Goal: Information Seeking & Learning: Learn about a topic

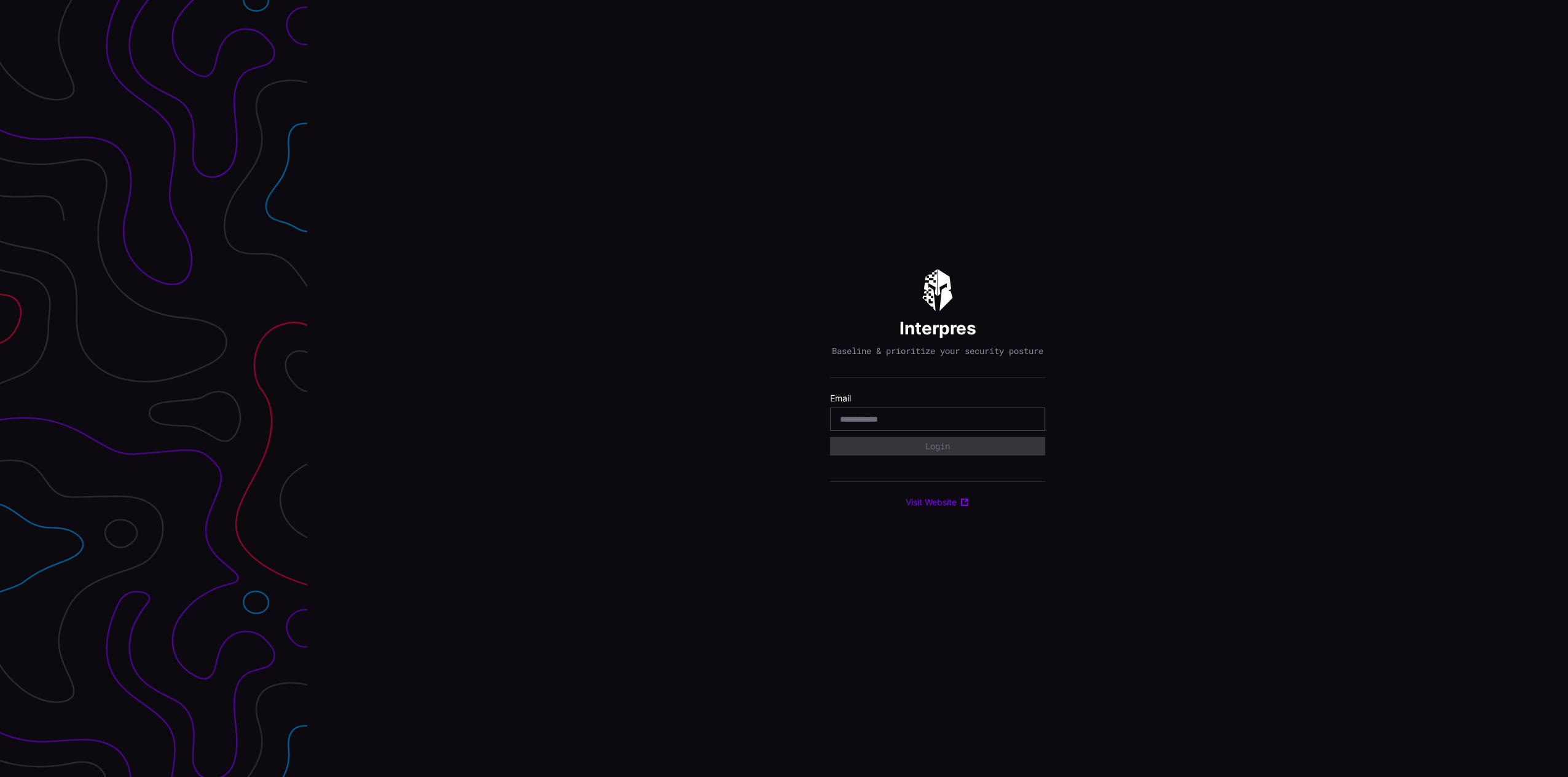
click at [1567, 420] on com-1password-button at bounding box center [1568, 388] width 0 height 777
click at [925, 430] on div at bounding box center [938, 419] width 215 height 23
click at [910, 425] on input "email" at bounding box center [938, 419] width 195 height 11
paste input "**********"
type input "**********"
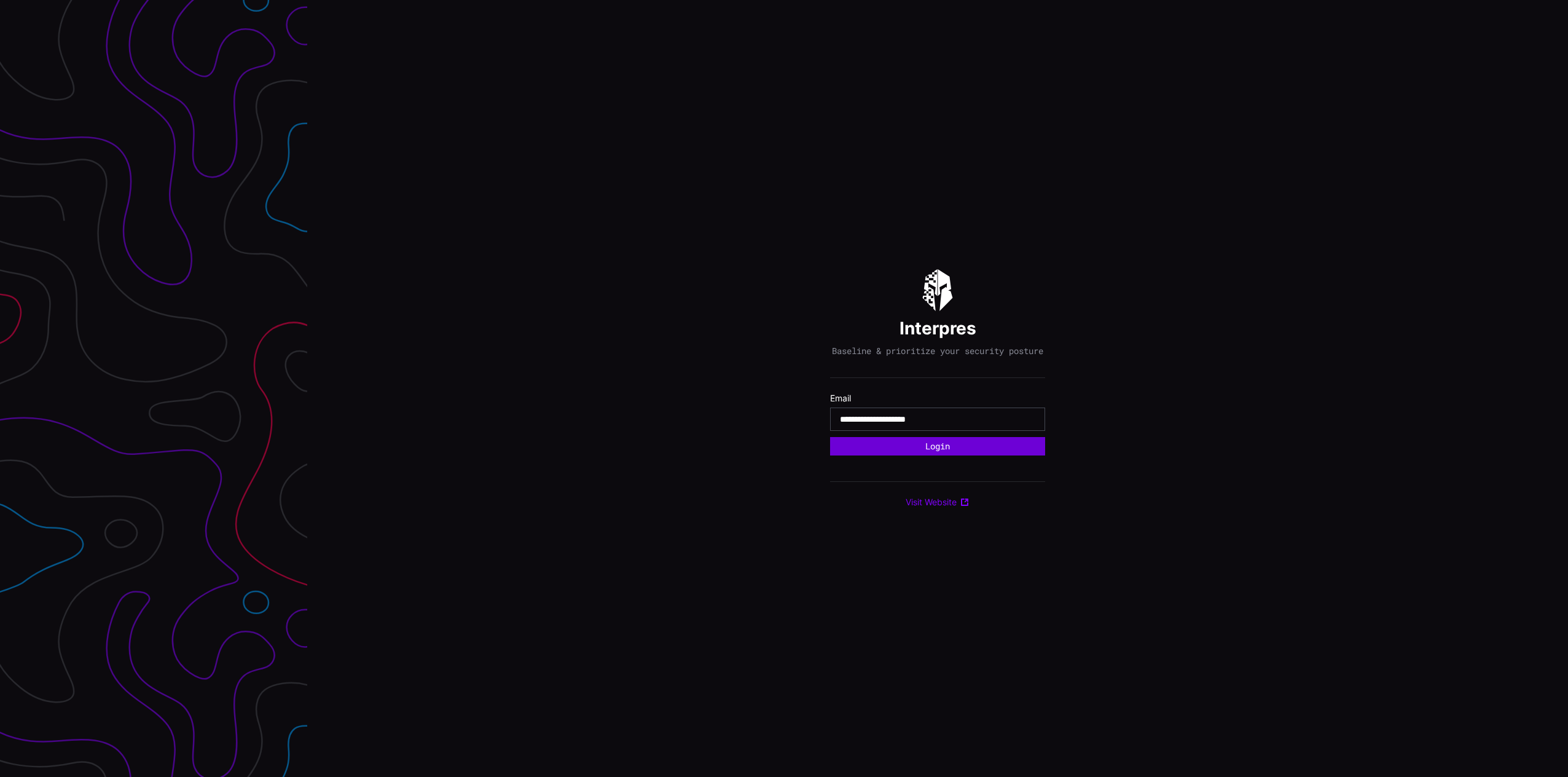
click at [903, 449] on button "Login" at bounding box center [938, 446] width 215 height 19
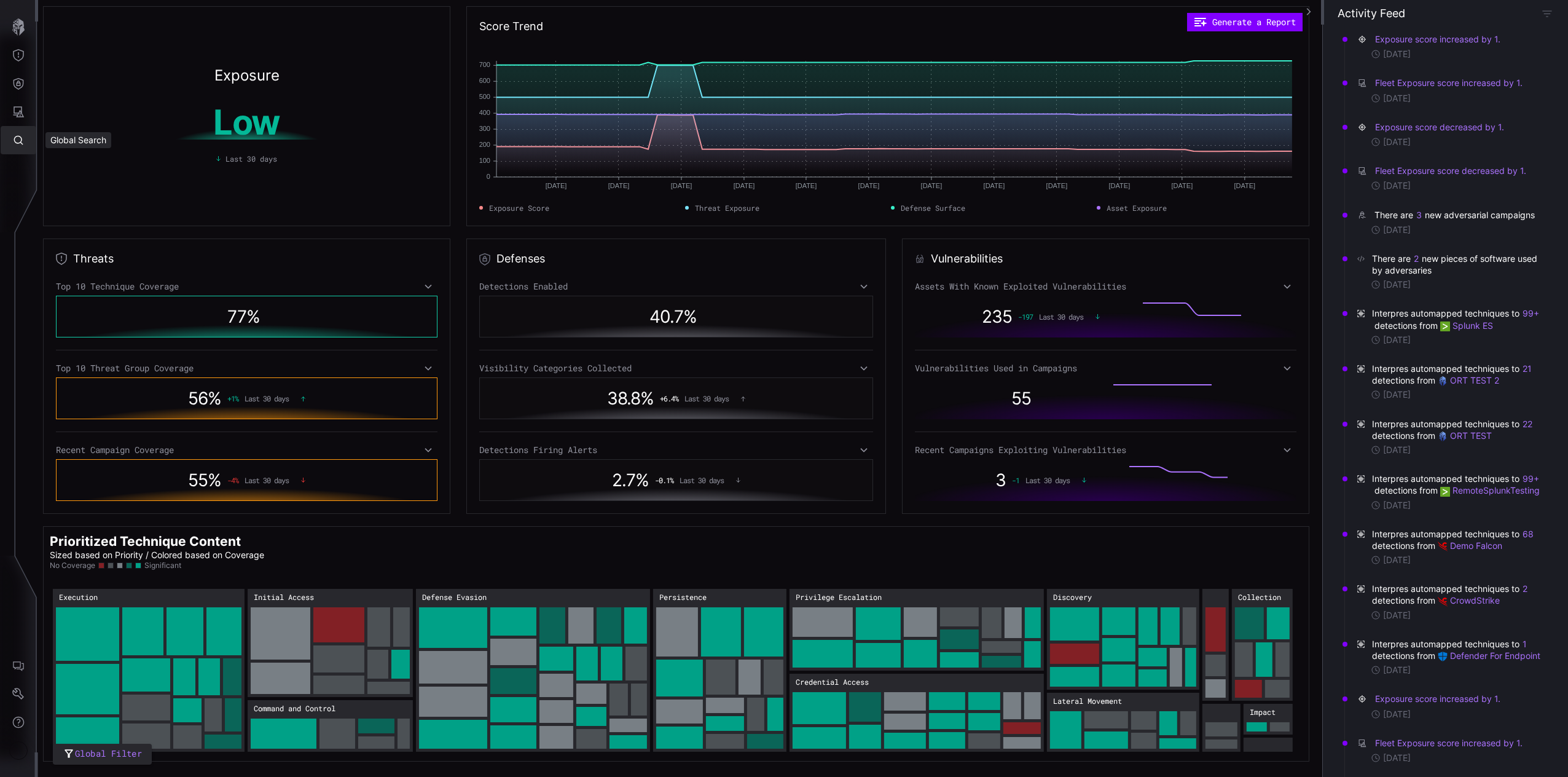
click at [20, 133] on button "Global Search" at bounding box center [19, 140] width 36 height 28
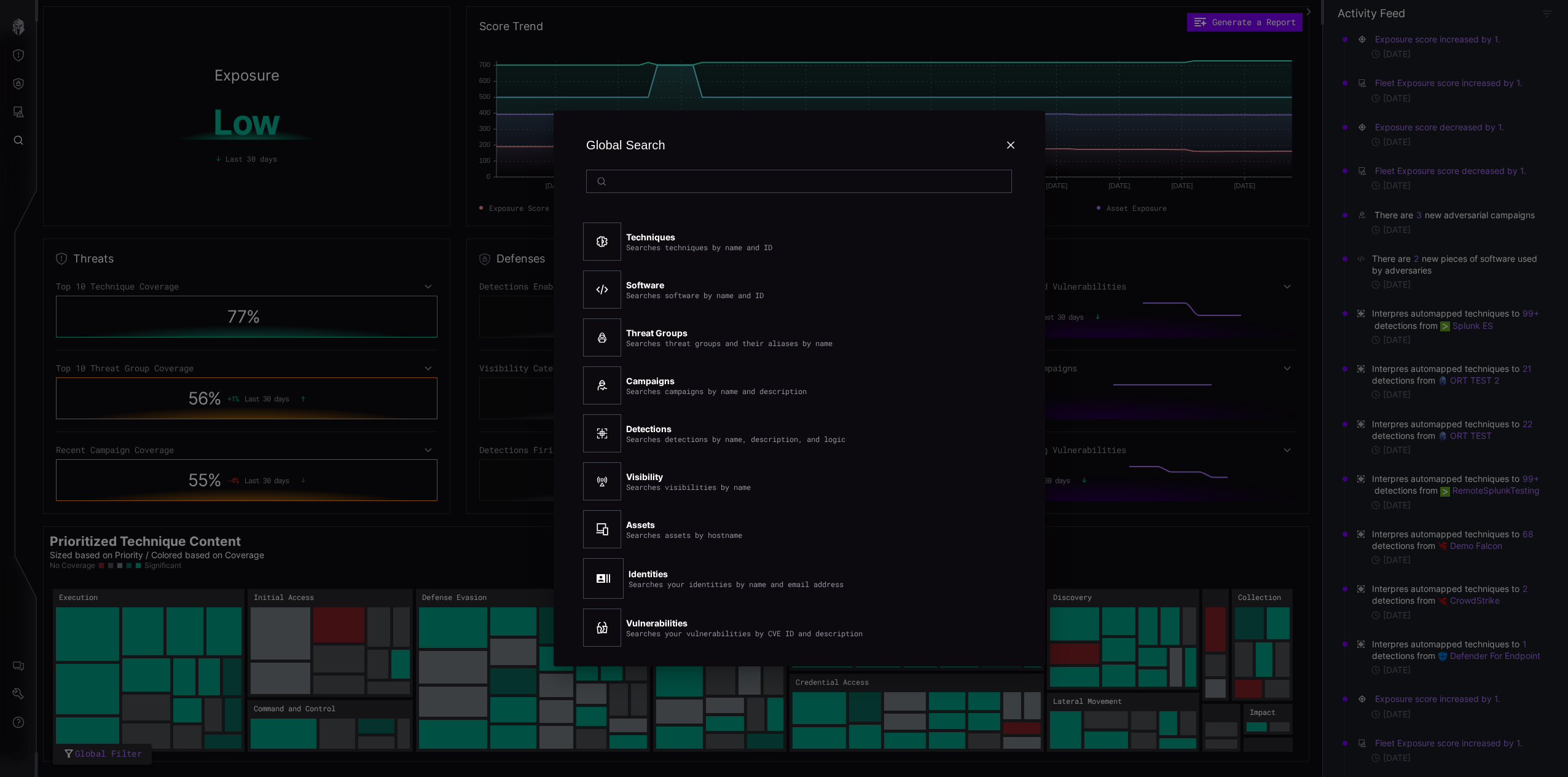
click at [21, 70] on div at bounding box center [784, 388] width 1568 height 777
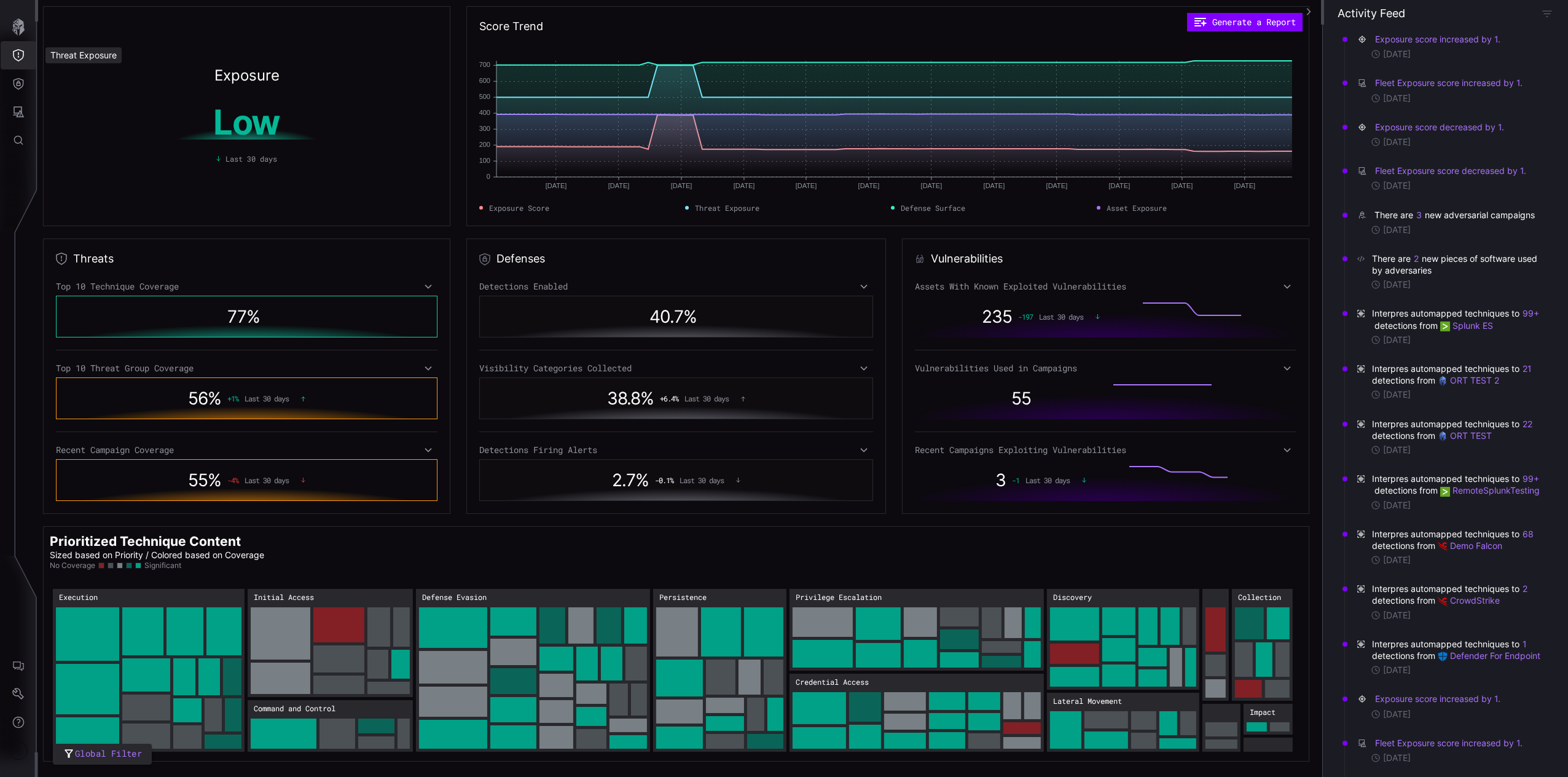
click at [21, 56] on icon "Threat Exposure" at bounding box center [19, 56] width 12 height 12
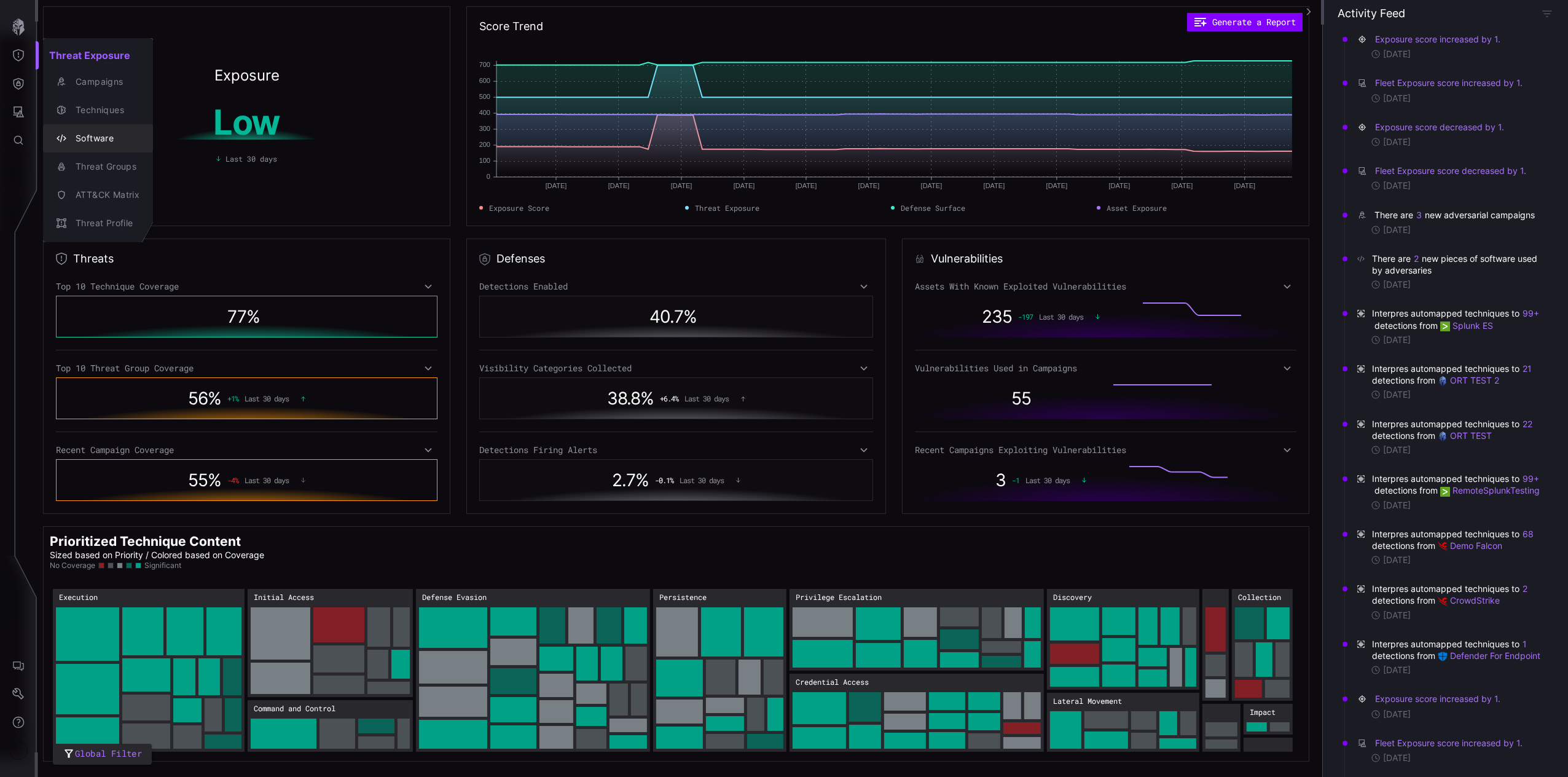
click at [100, 133] on div "Software" at bounding box center [104, 138] width 70 height 15
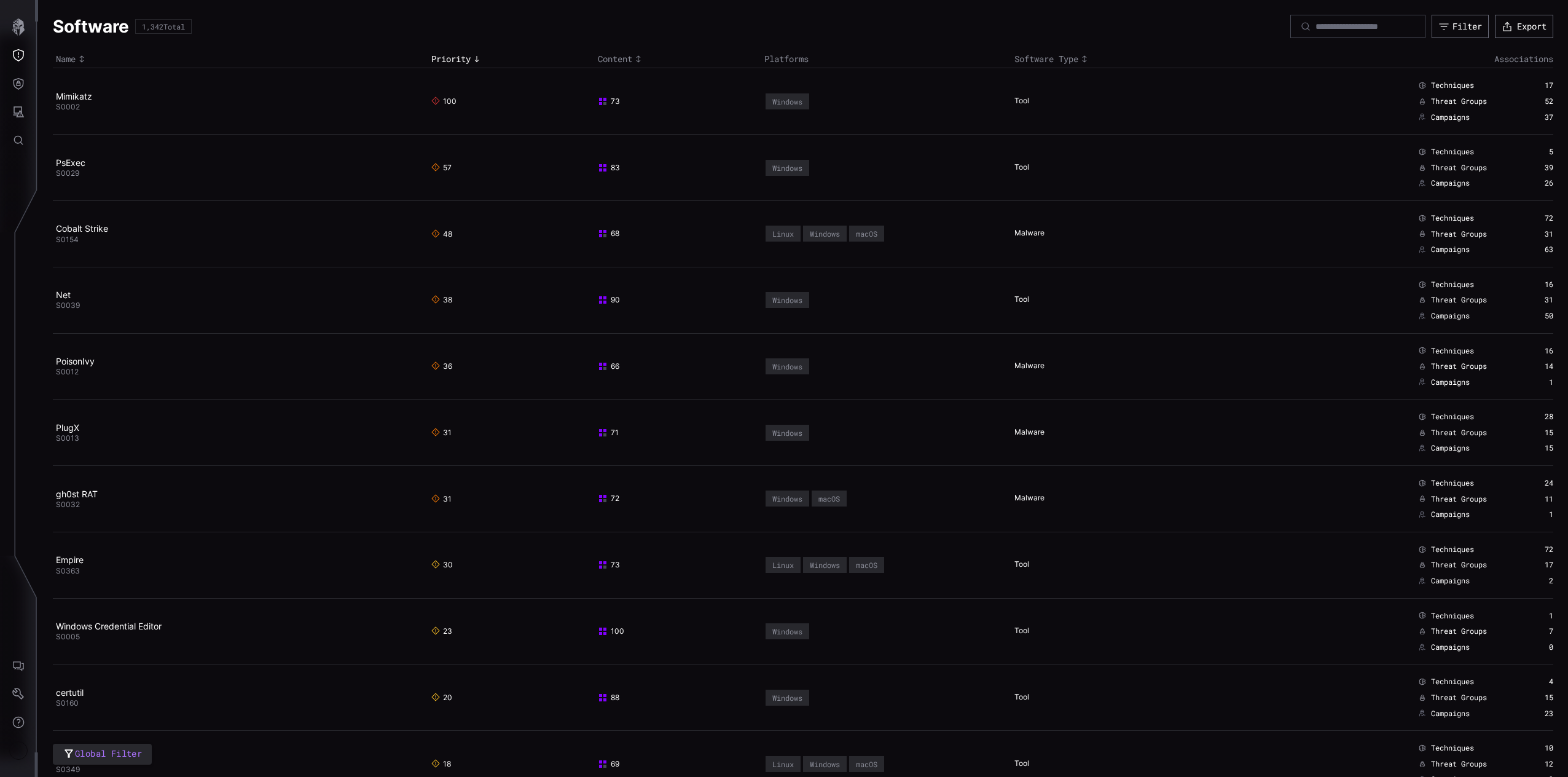
drag, startPoint x: 1273, startPoint y: 24, endPoint x: 1282, endPoint y: 24, distance: 9.0
click at [1300, 23] on icon at bounding box center [1306, 27] width 11 height 11
click at [1315, 24] on input at bounding box center [1358, 27] width 86 height 11
type input "****"
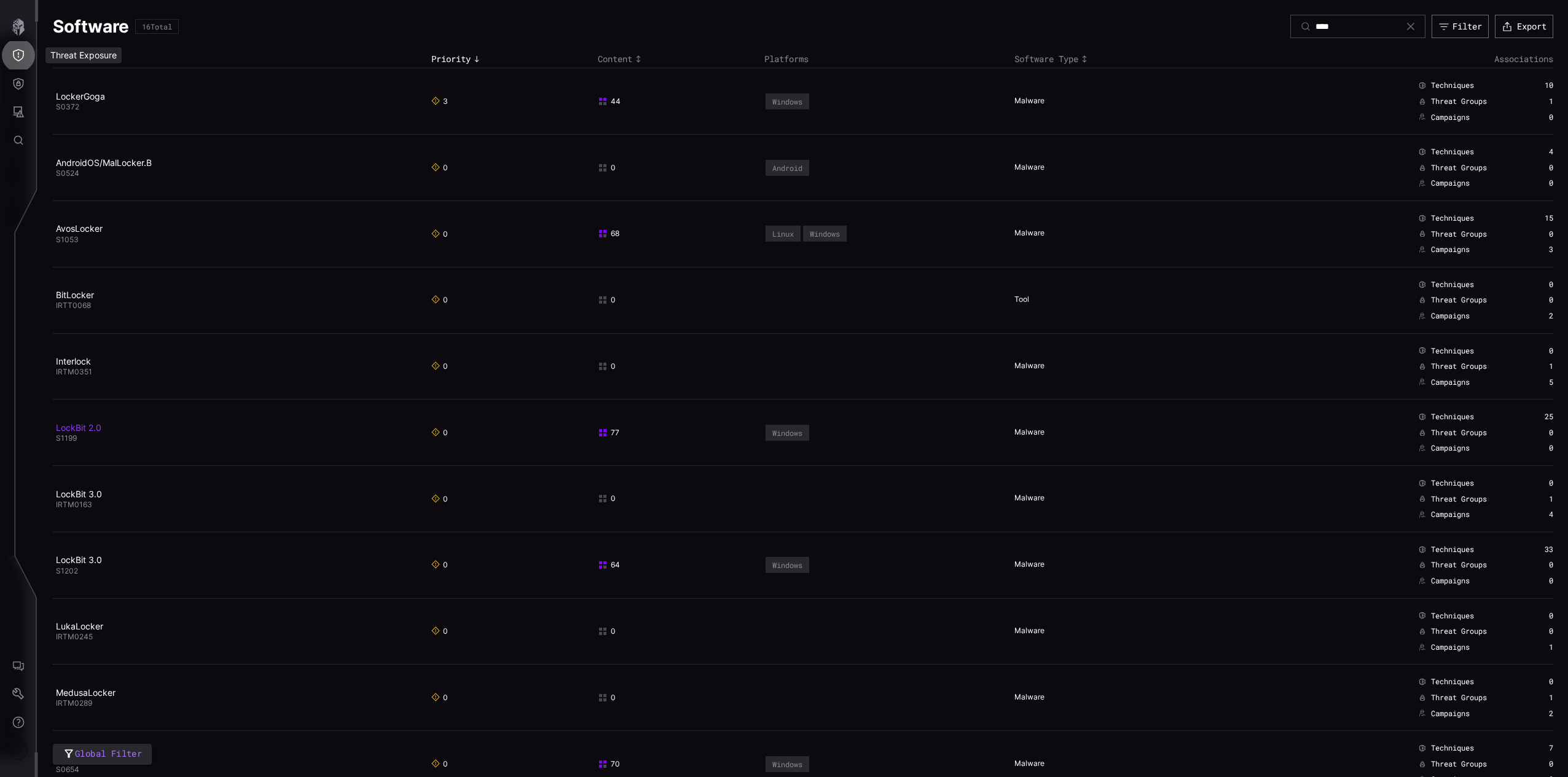
click at [69, 426] on link "LockBit 2.0" at bounding box center [78, 427] width 46 height 11
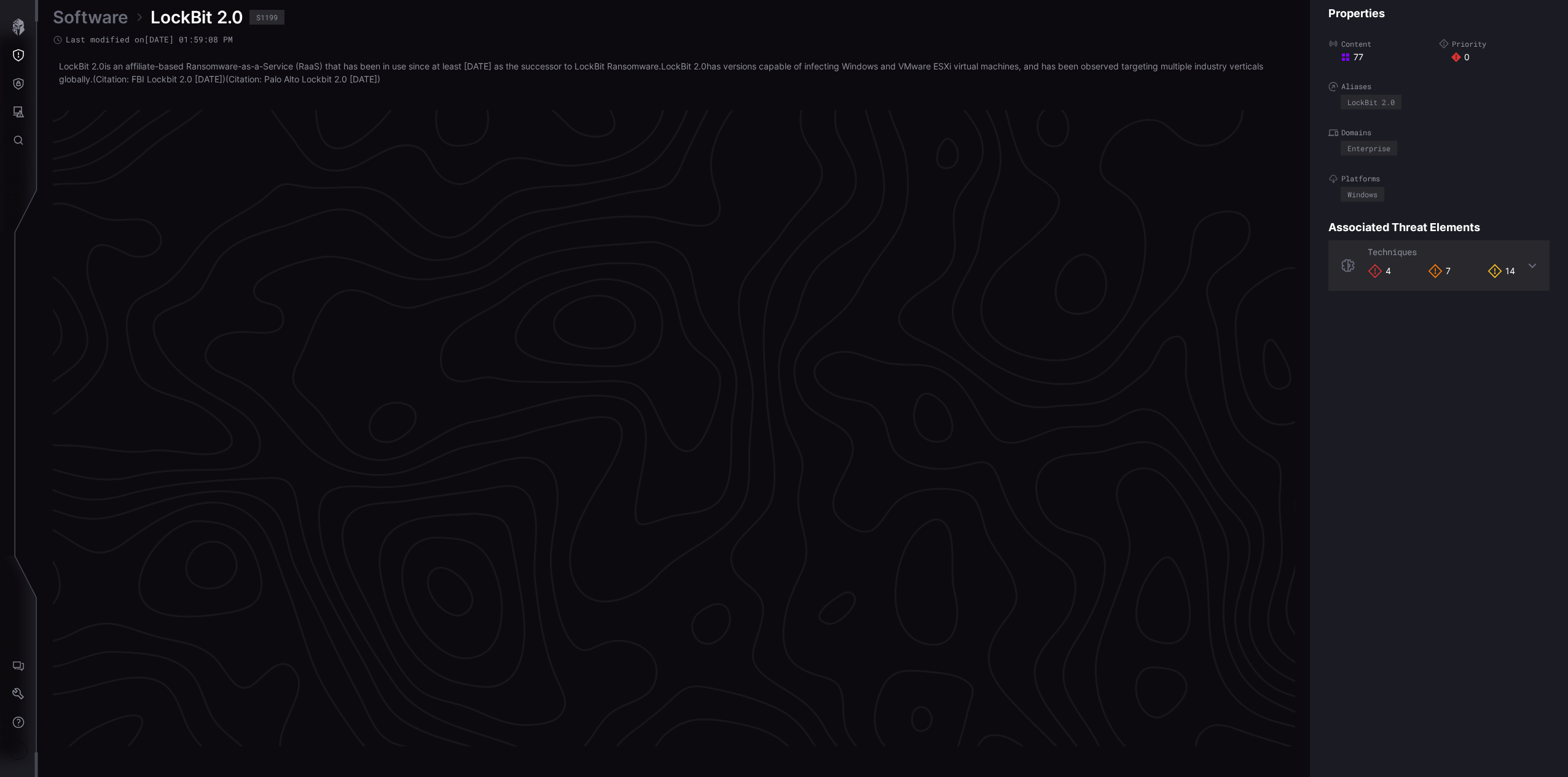
scroll to position [2452, 305]
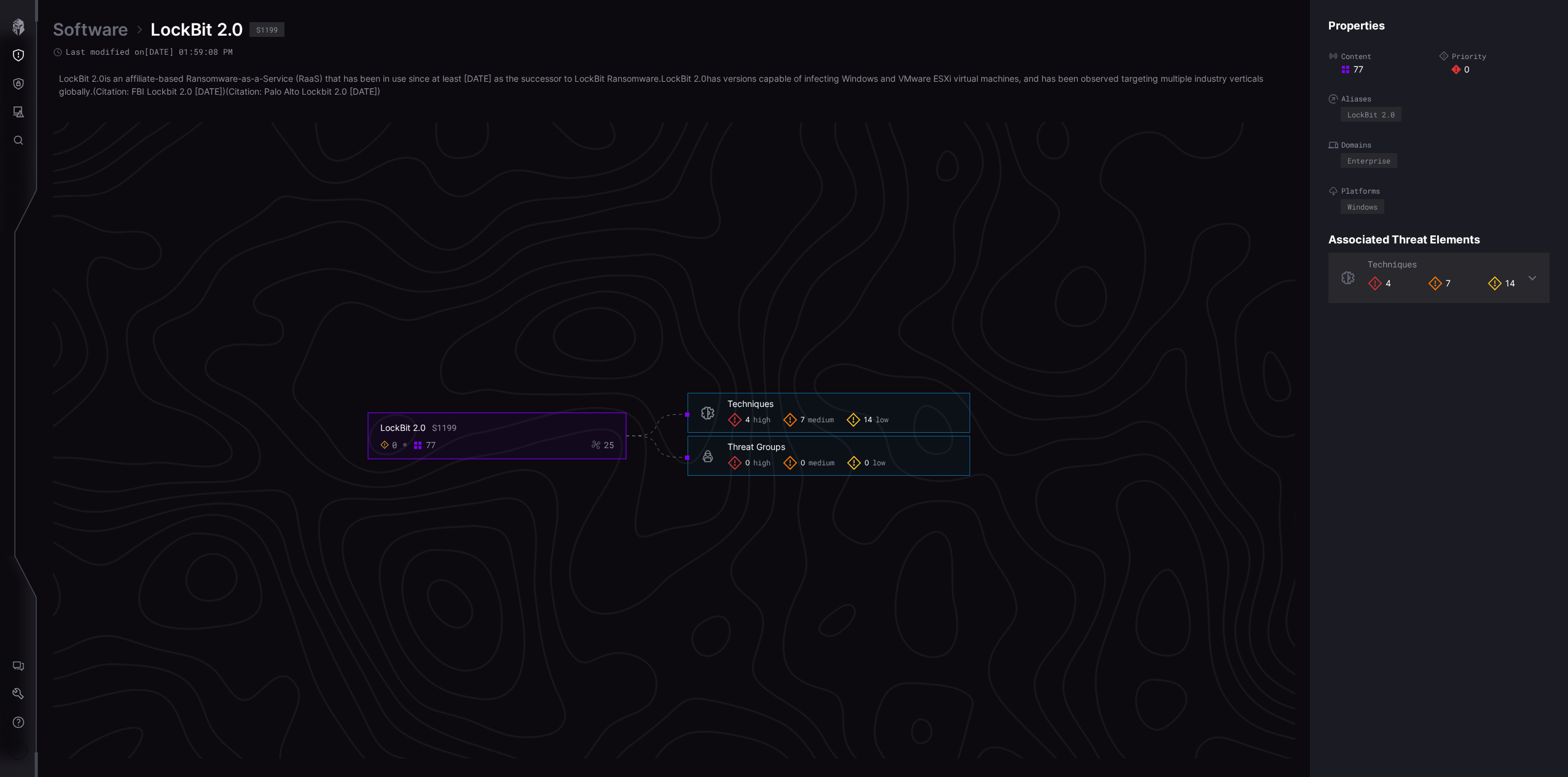
click at [803, 419] on span "7" at bounding box center [802, 420] width 4 height 10
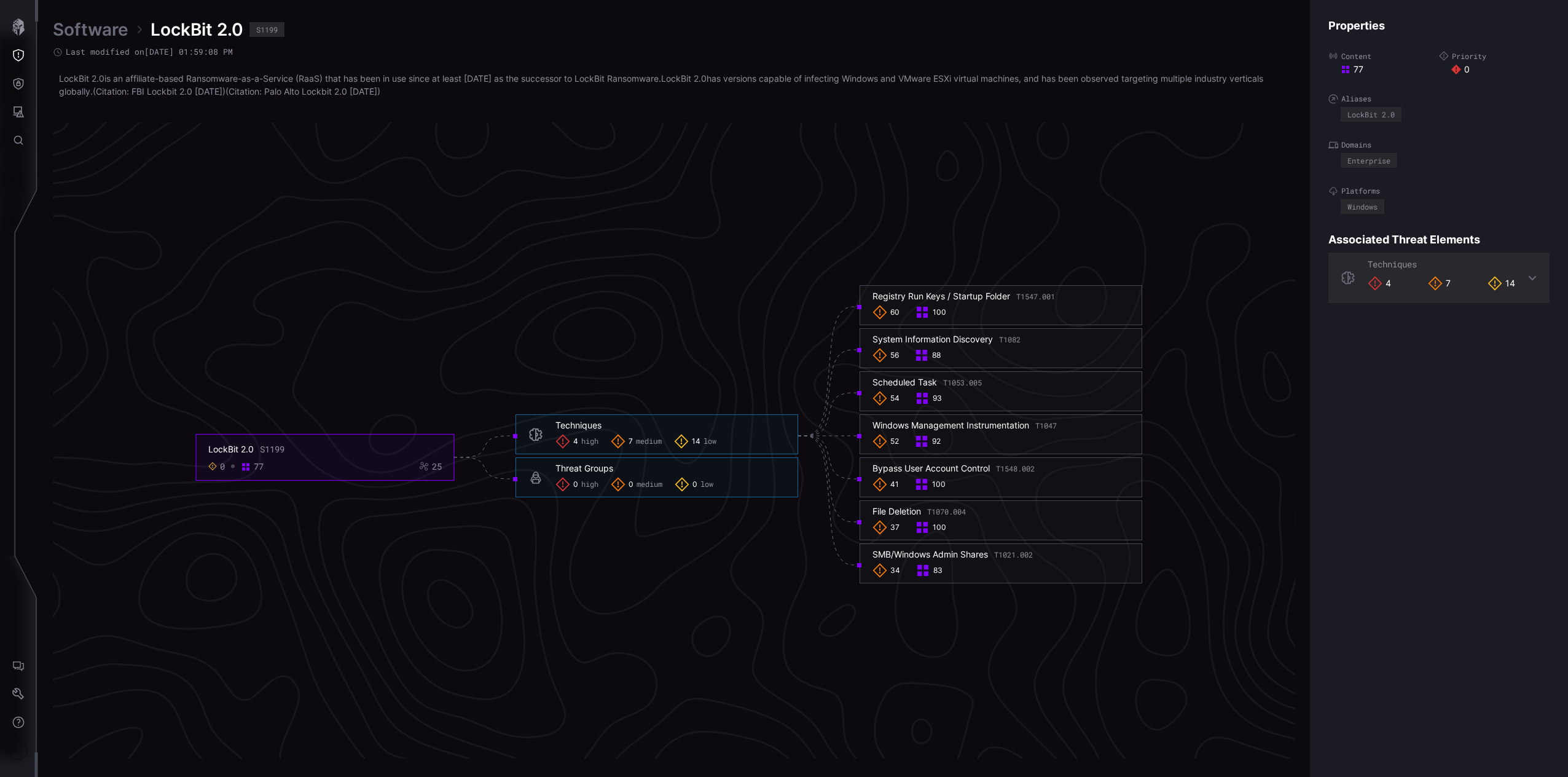
click at [697, 450] on div "Techniques 4 high 7 medium 14 low" at bounding box center [656, 434] width 282 height 40
click at [608, 444] on div "4 high 7 medium 14 low" at bounding box center [671, 441] width 230 height 15
click at [591, 442] on span "high" at bounding box center [590, 442] width 17 height 10
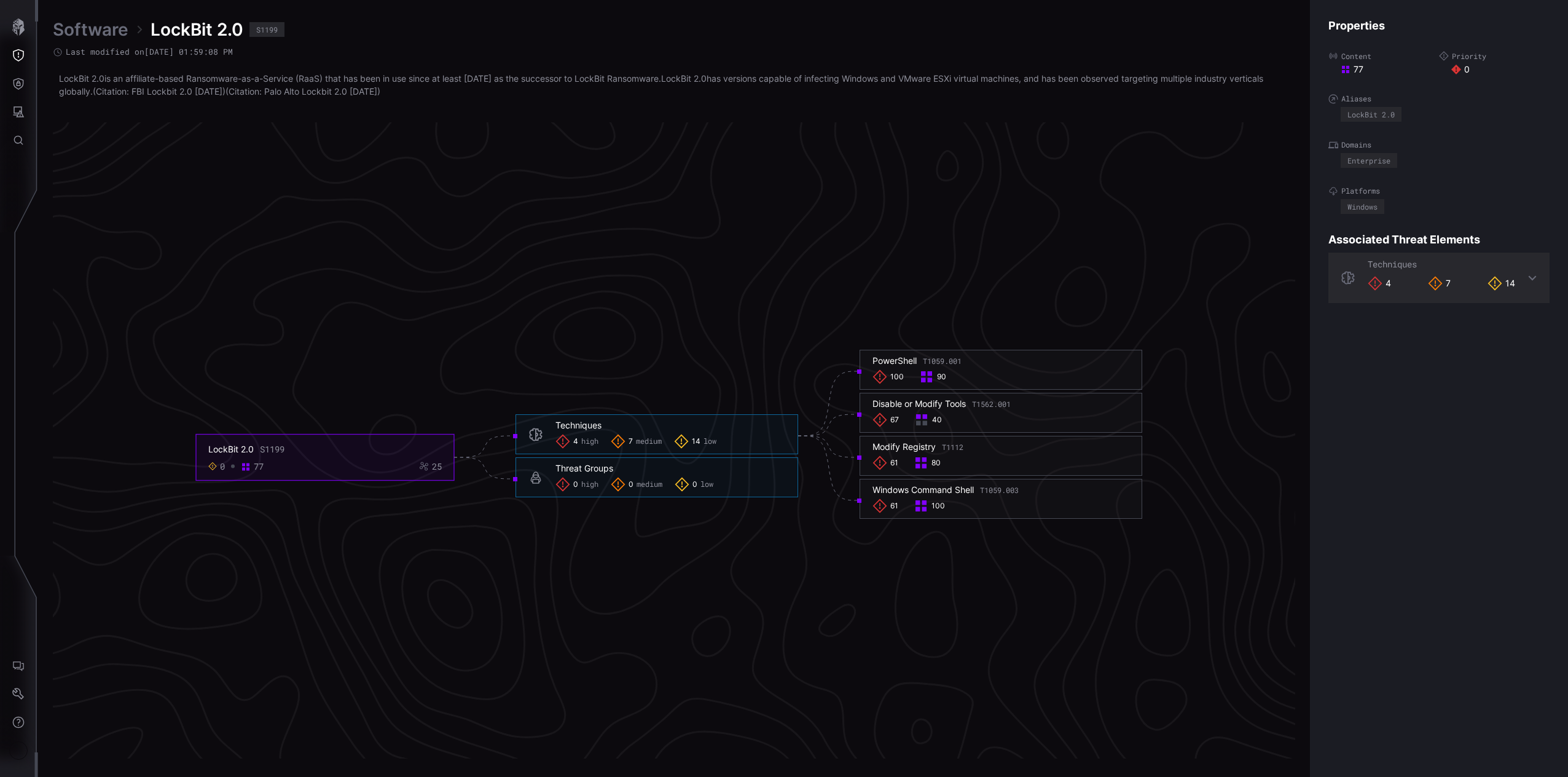
click at [100, 16] on div "Software LockBit 2.0 S1199 Last modified on [DATE] 01:59:08 PM LockBit 2.0 is a…" at bounding box center [803, 388] width 1530 height 777
click at [102, 31] on link "Software" at bounding box center [90, 30] width 75 height 22
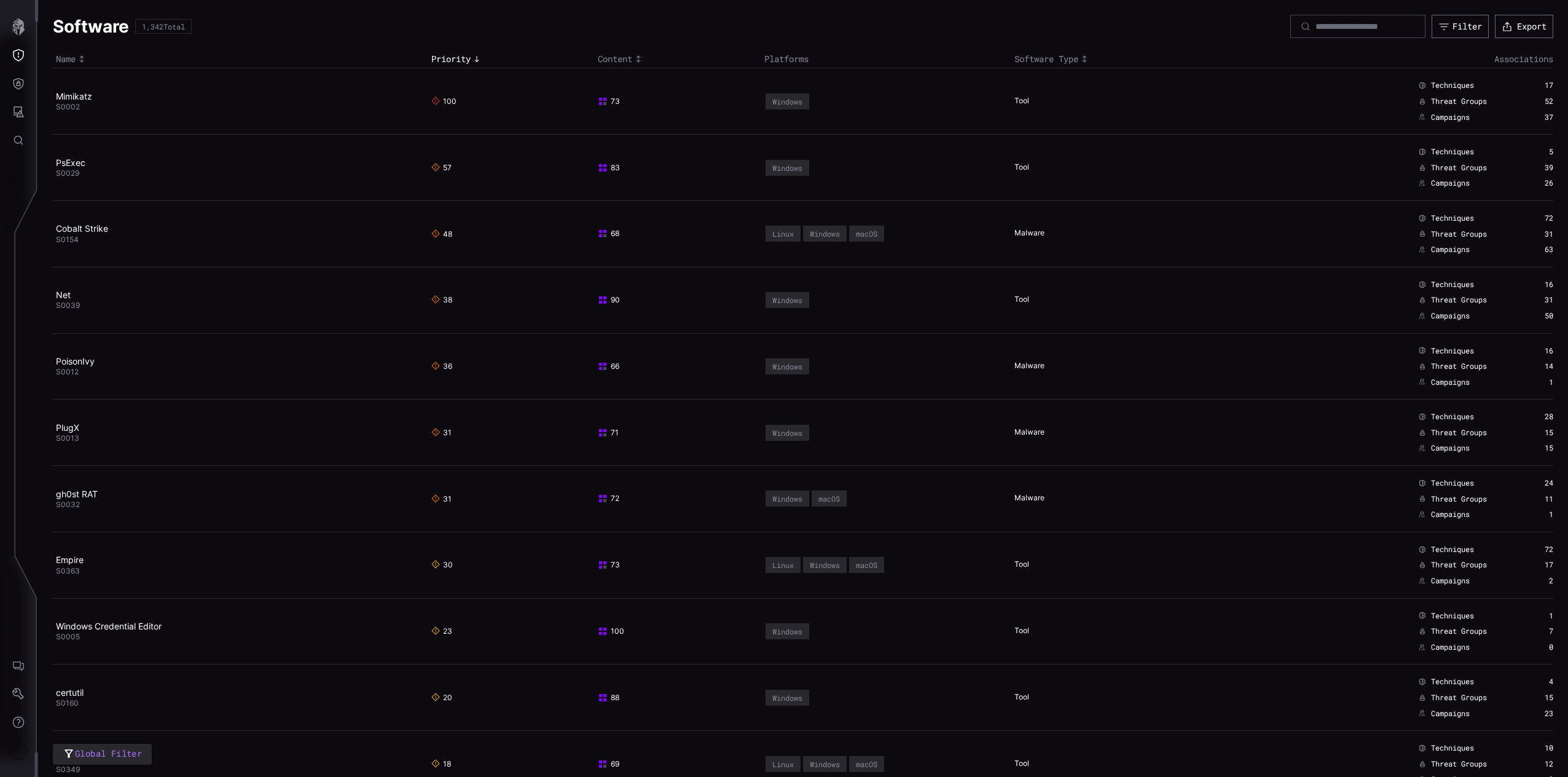
click at [1297, 33] on div at bounding box center [1358, 27] width 135 height 23
click at [1315, 30] on input at bounding box center [1358, 27] width 86 height 11
type input "*******"
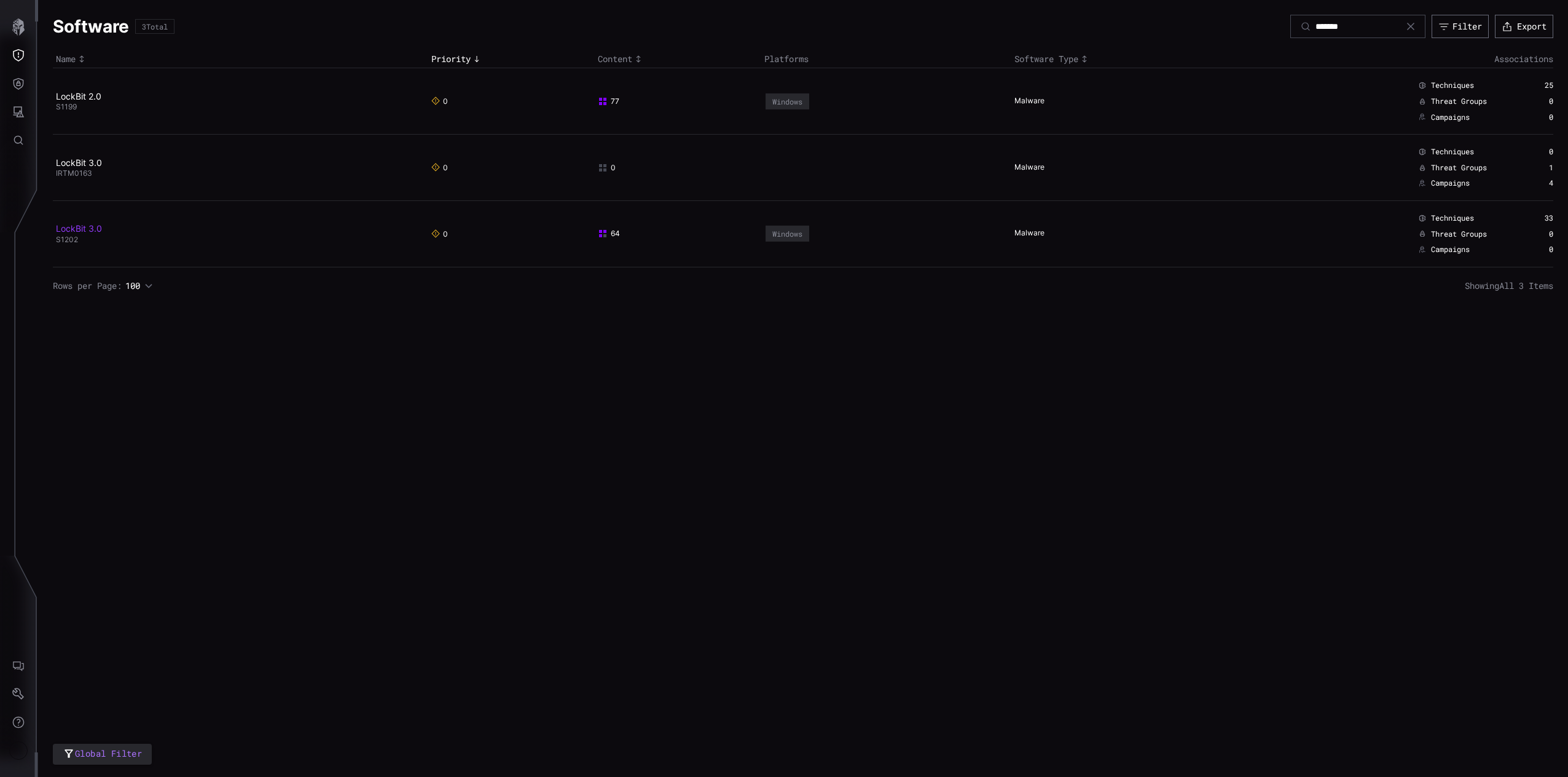
click at [88, 228] on link "LockBit 3.0" at bounding box center [78, 228] width 46 height 11
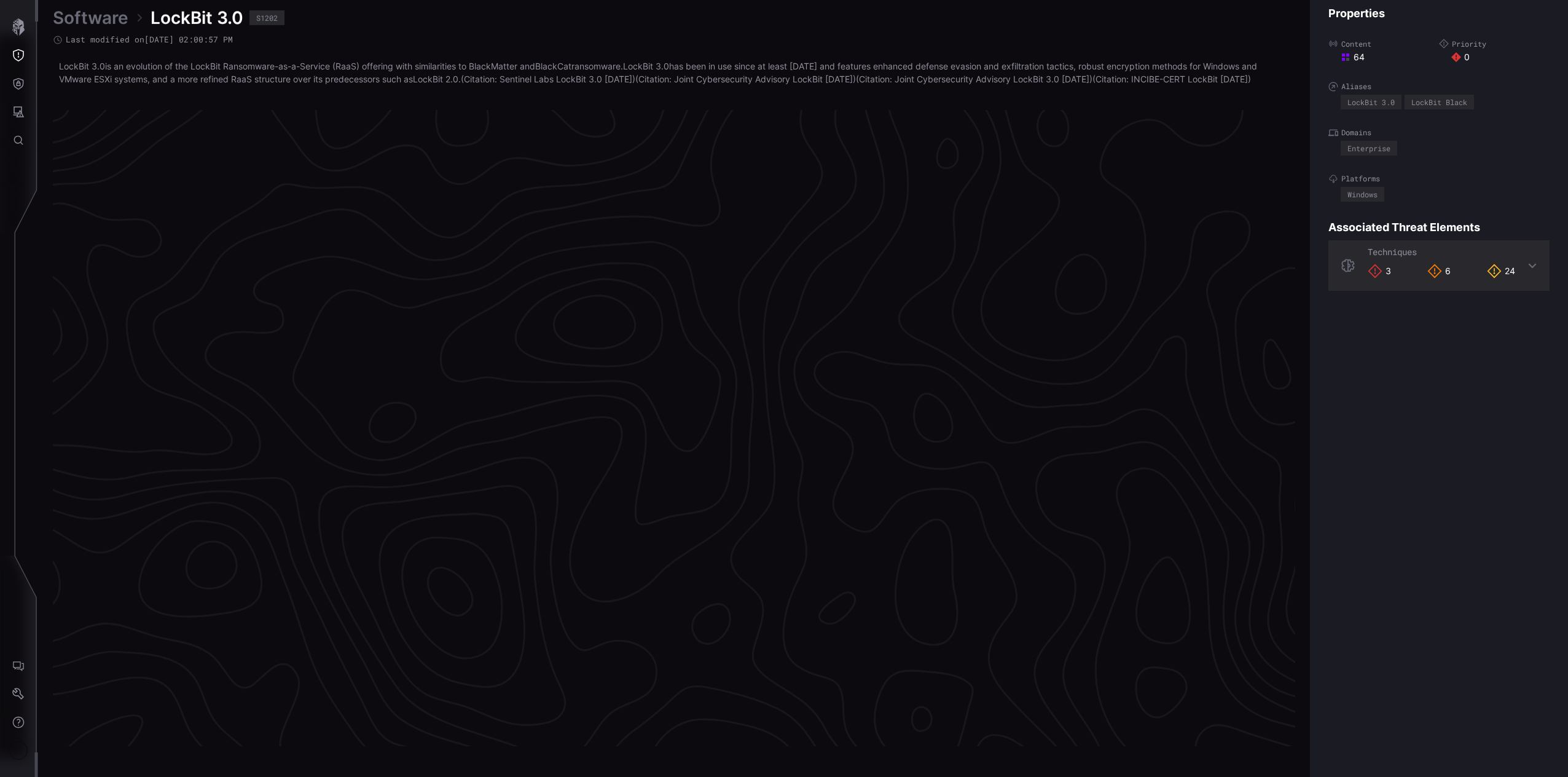
scroll to position [2459, 305]
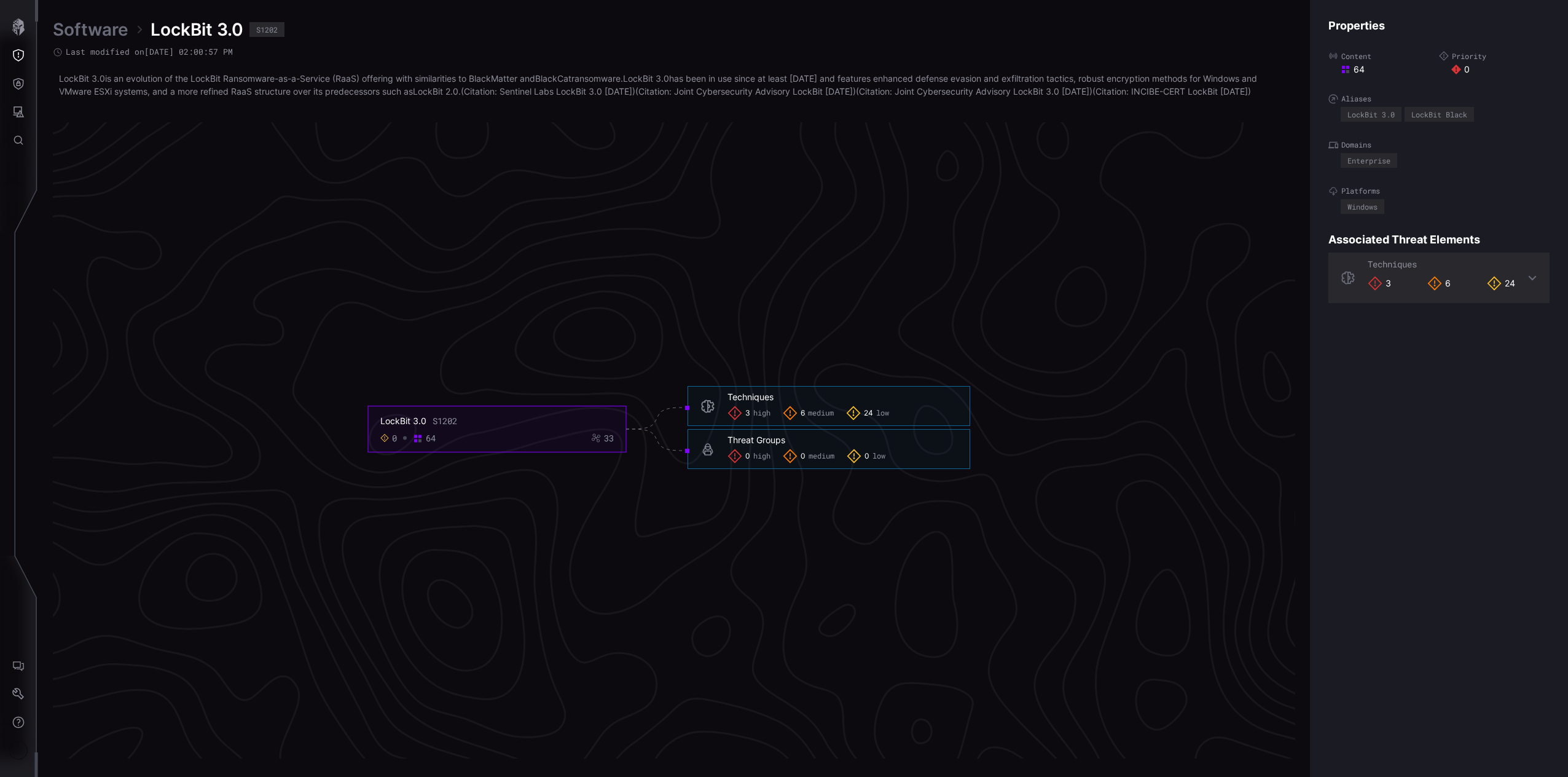
click at [774, 419] on div "3 high 6 medium 24 low" at bounding box center [842, 413] width 230 height 15
click at [760, 418] on span "high" at bounding box center [762, 414] width 17 height 10
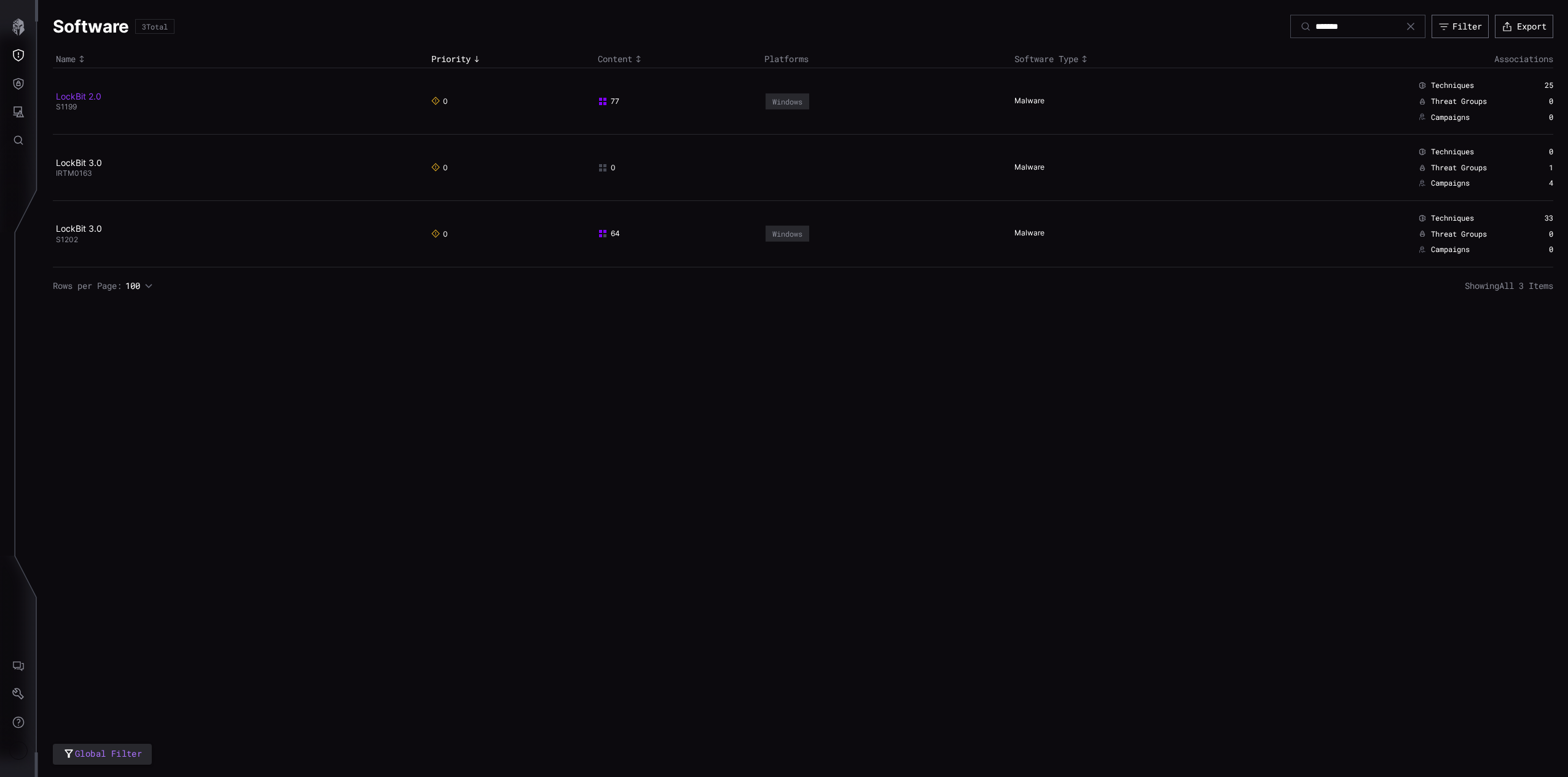
click at [88, 102] on td "LockBit 2.0 S1199" at bounding box center [240, 101] width 375 height 66
click at [83, 91] on link "LockBit 2.0" at bounding box center [78, 96] width 46 height 11
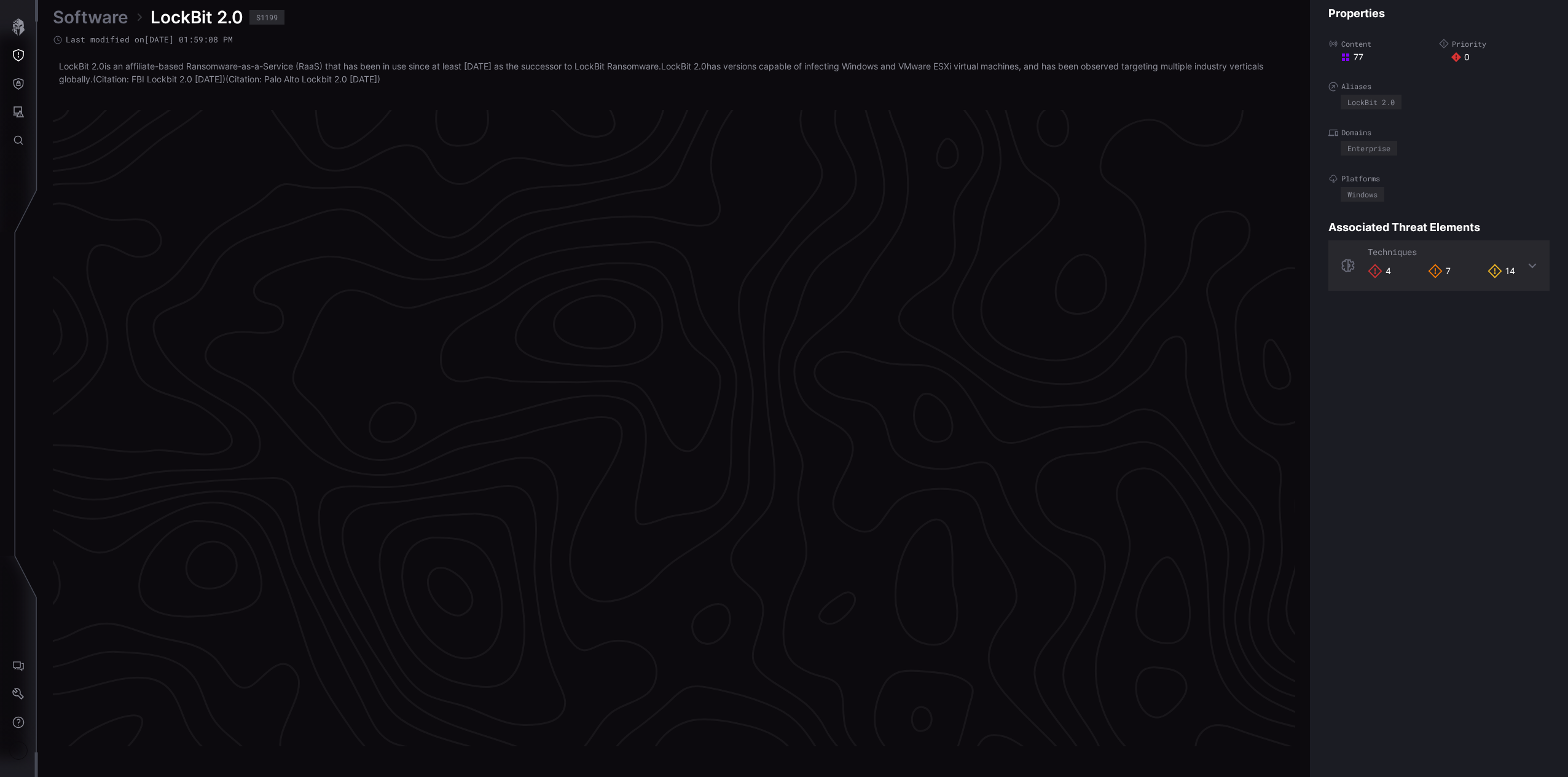
scroll to position [2452, 305]
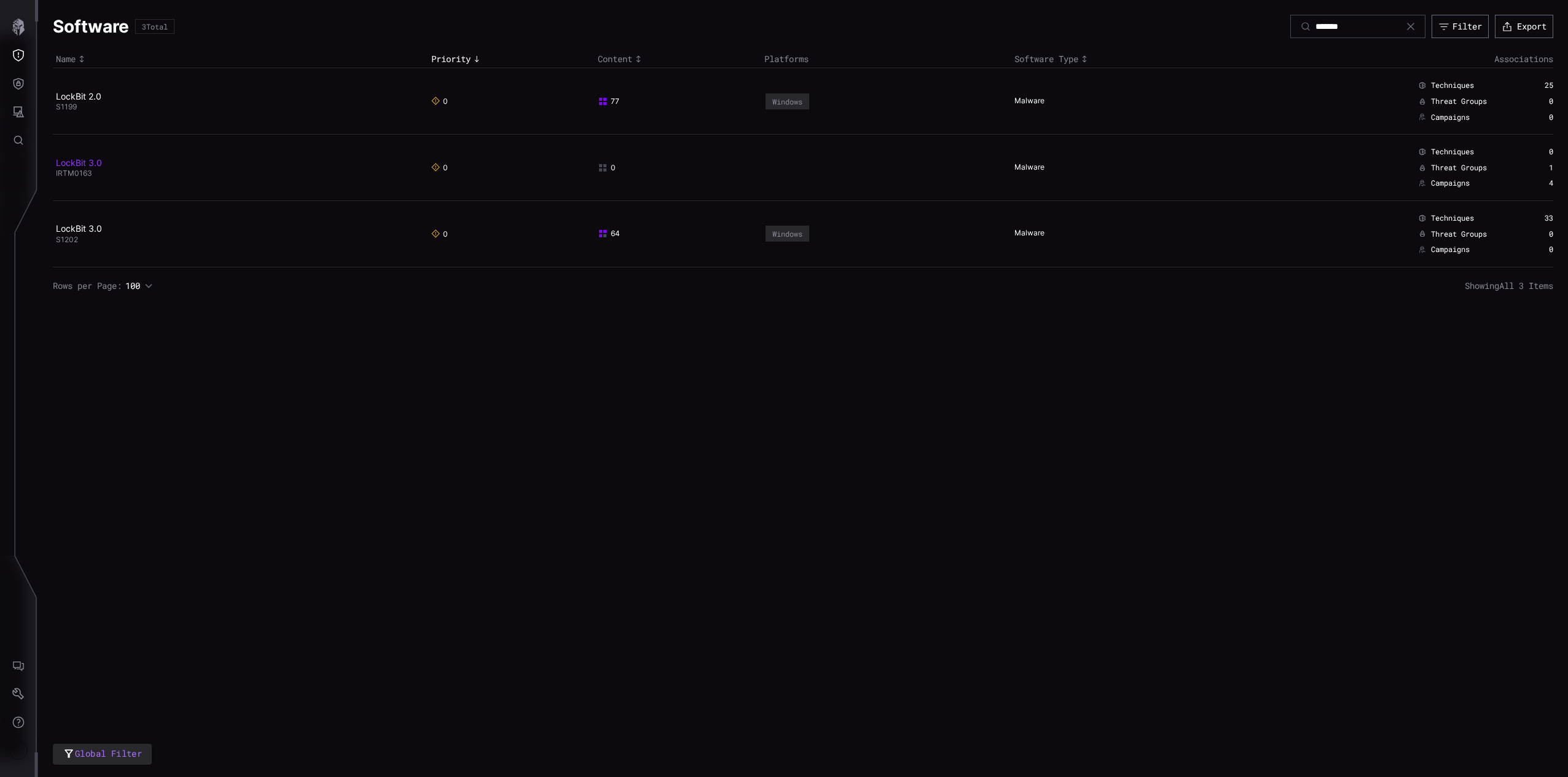
click at [78, 159] on link "LockBit 3.0" at bounding box center [78, 162] width 46 height 11
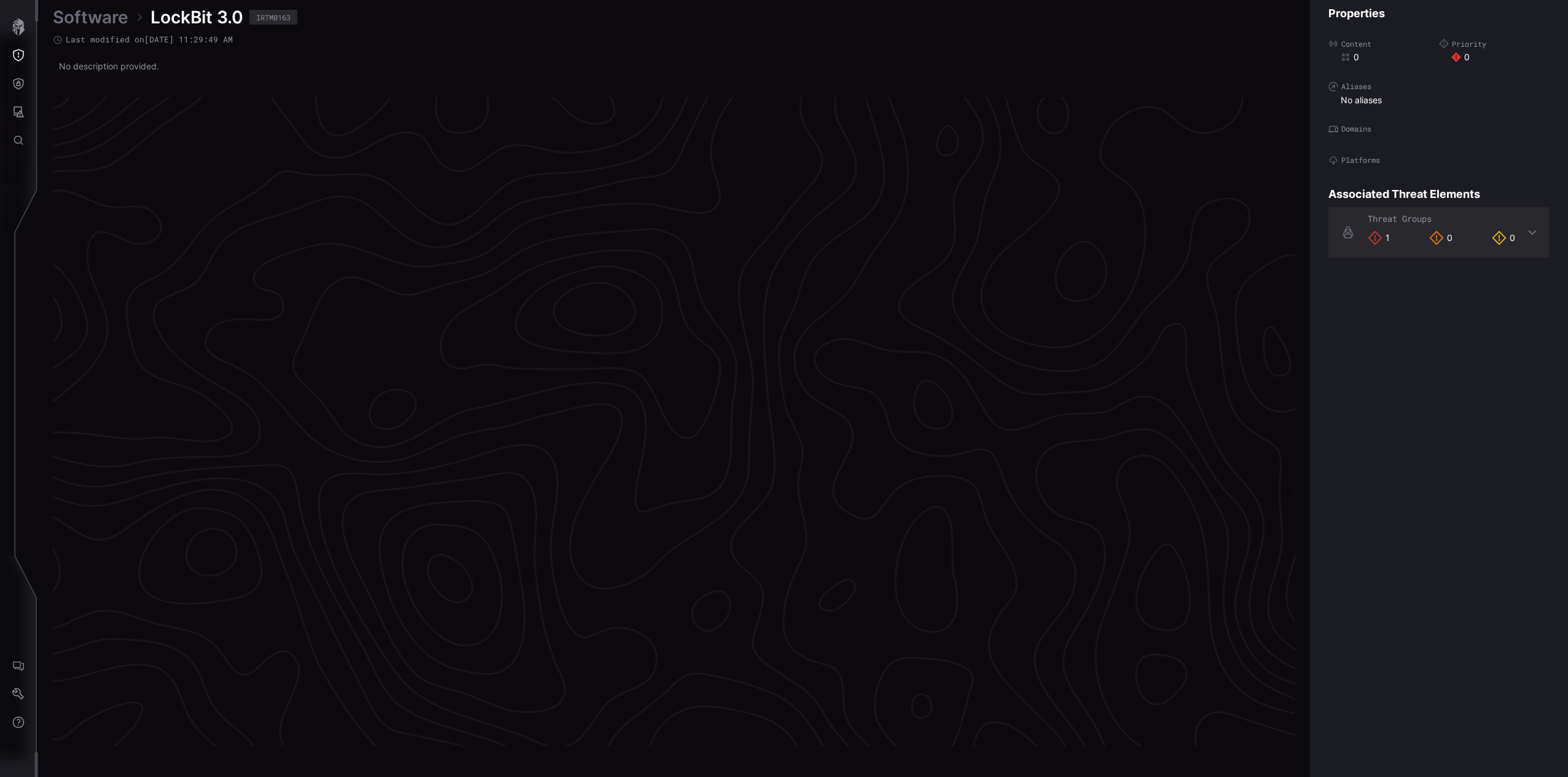
scroll to position [2446, 305]
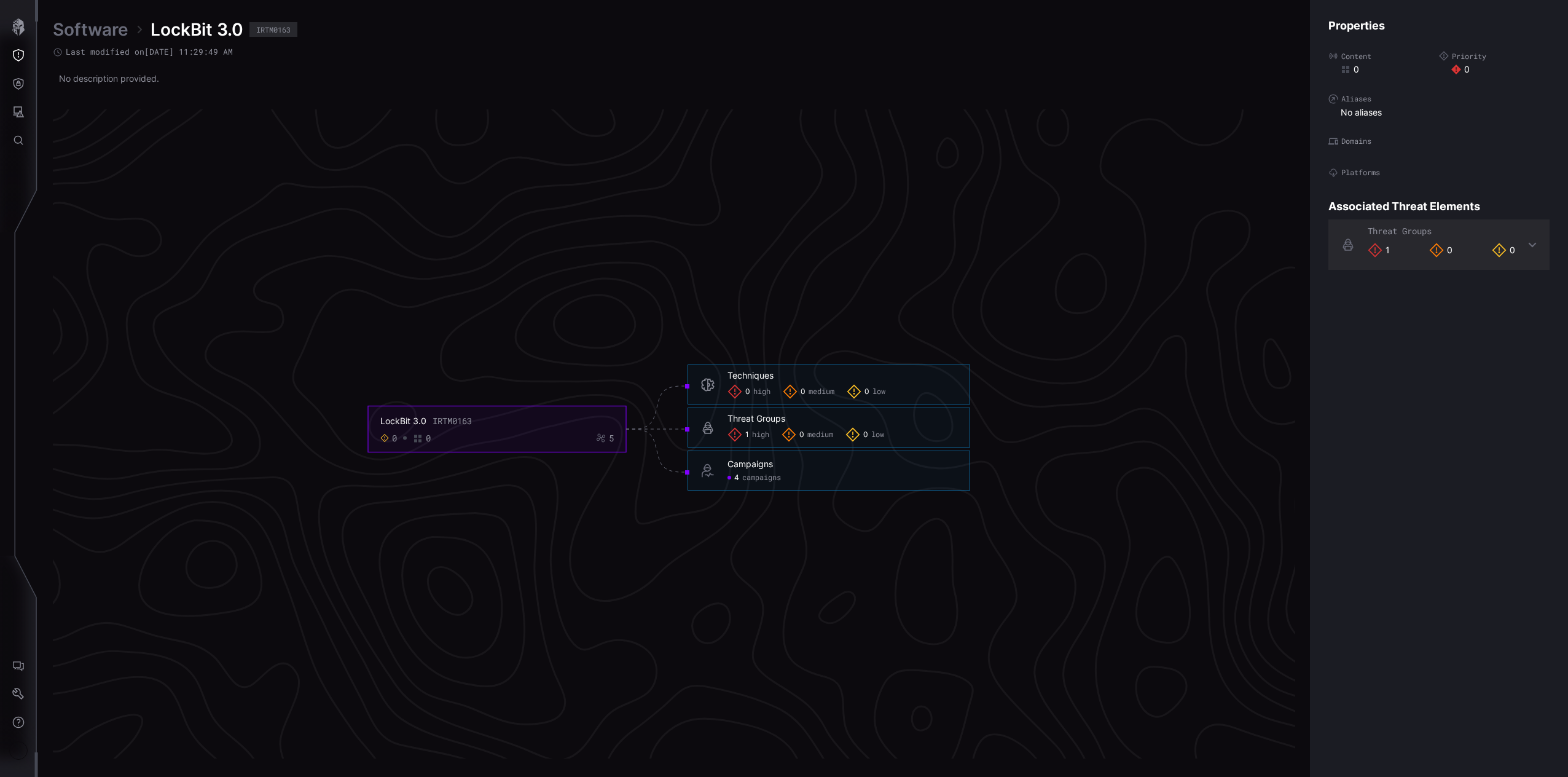
click at [773, 482] on div "Campaigns 4 campaigns" at bounding box center [828, 470] width 282 height 40
click at [766, 478] on span "campaigns" at bounding box center [761, 478] width 39 height 10
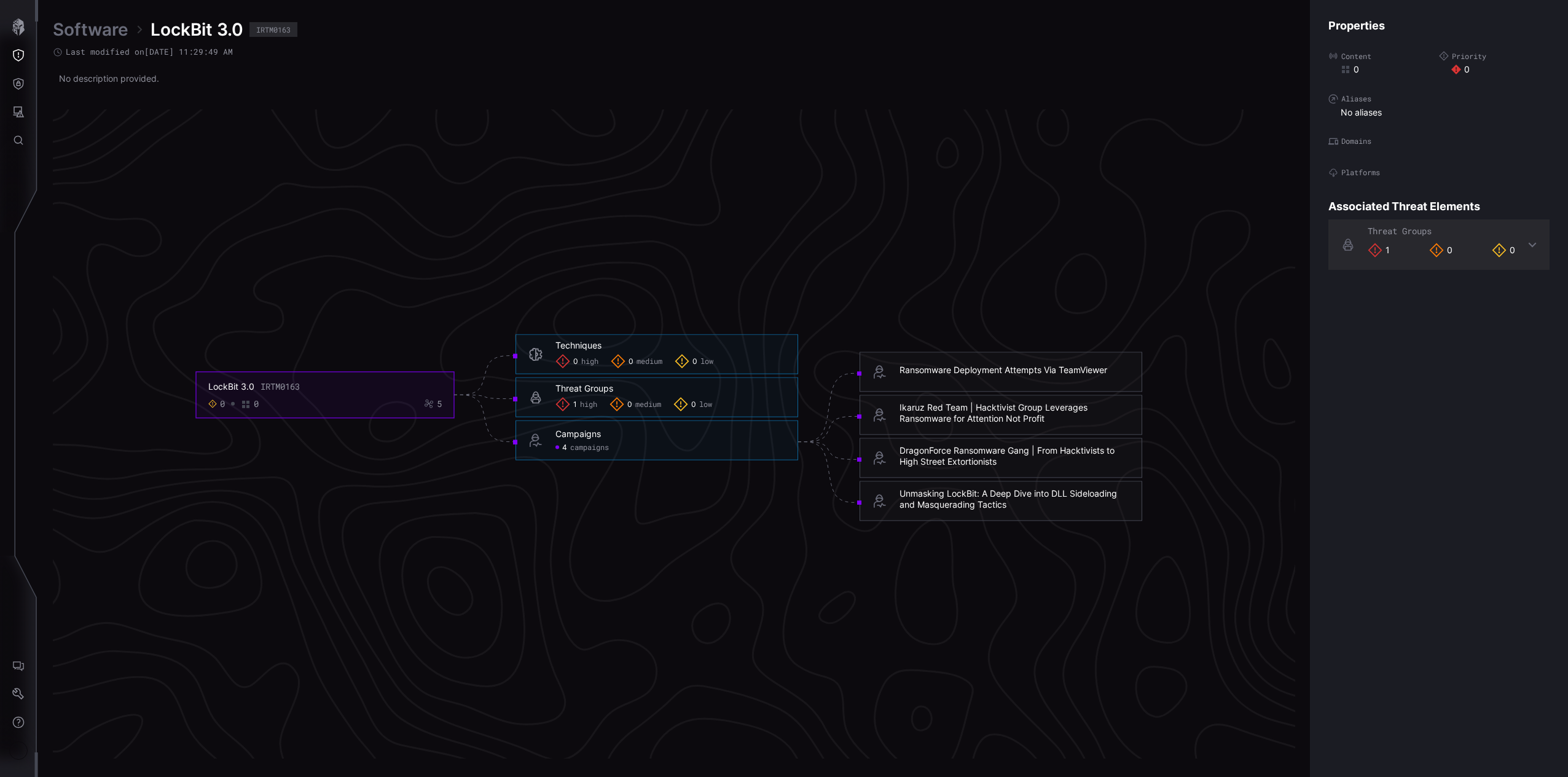
click at [108, 23] on link "Software" at bounding box center [90, 30] width 75 height 22
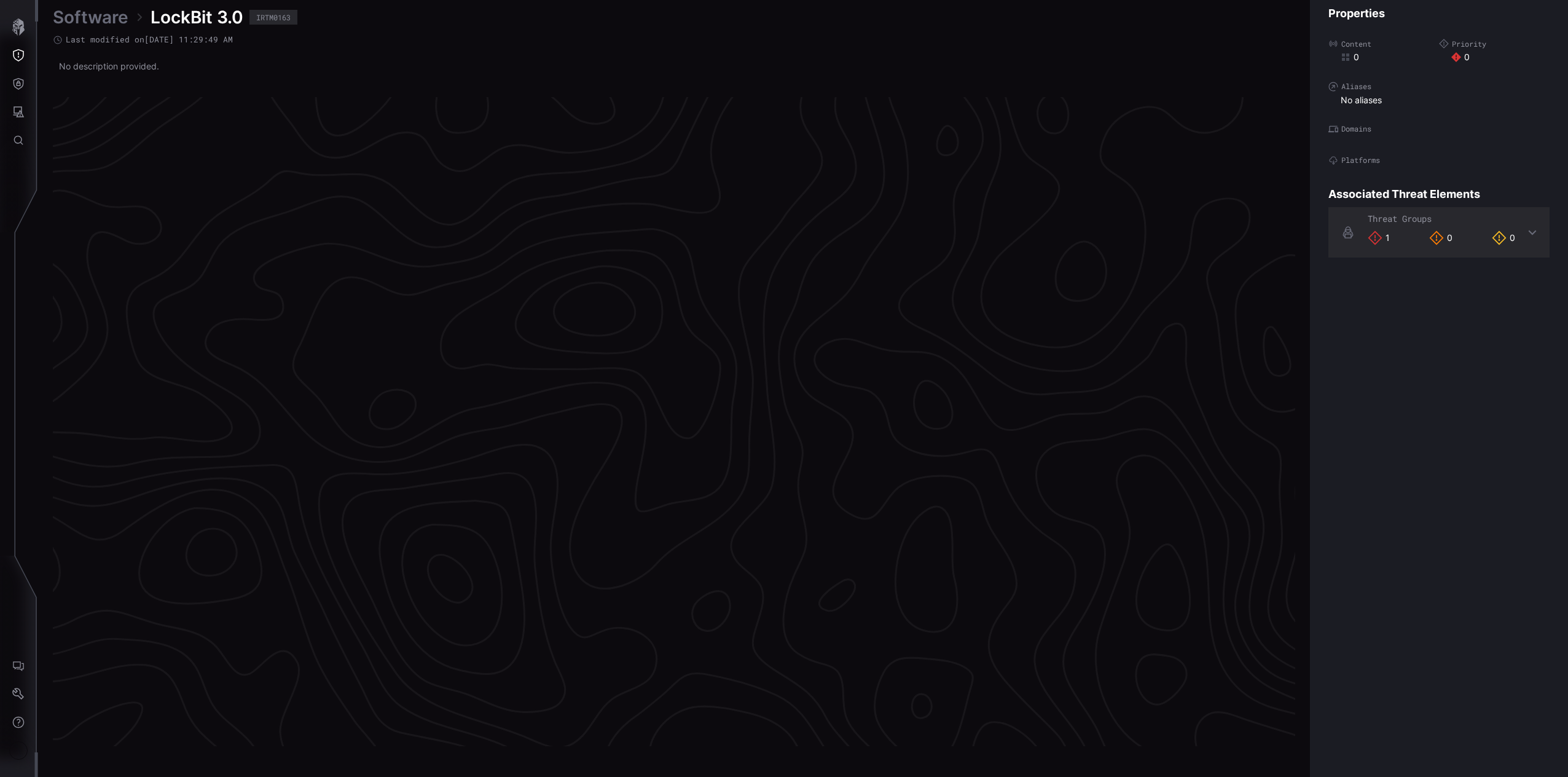
scroll to position [2446, 305]
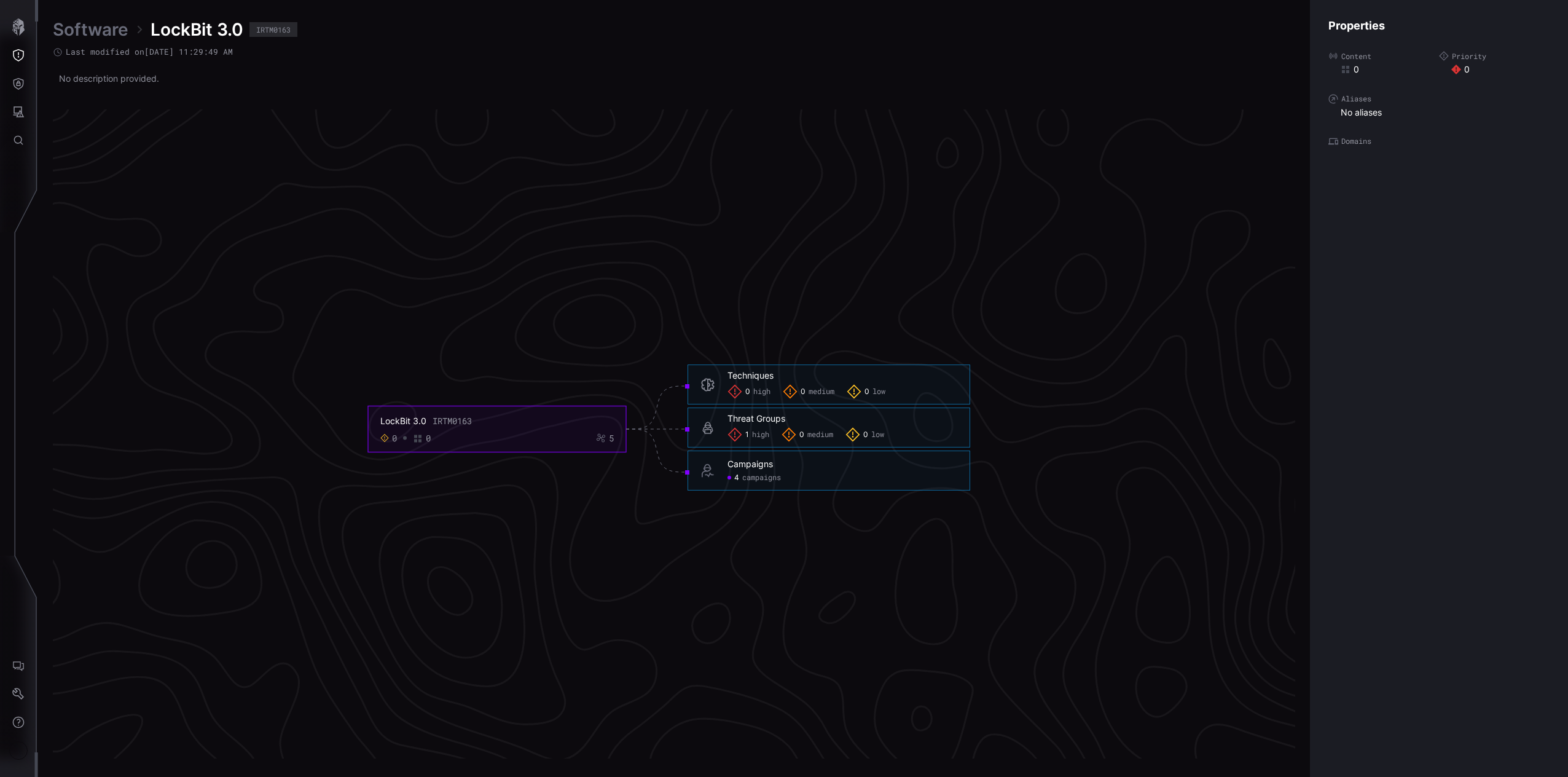
click at [111, 22] on link "Software" at bounding box center [90, 30] width 75 height 22
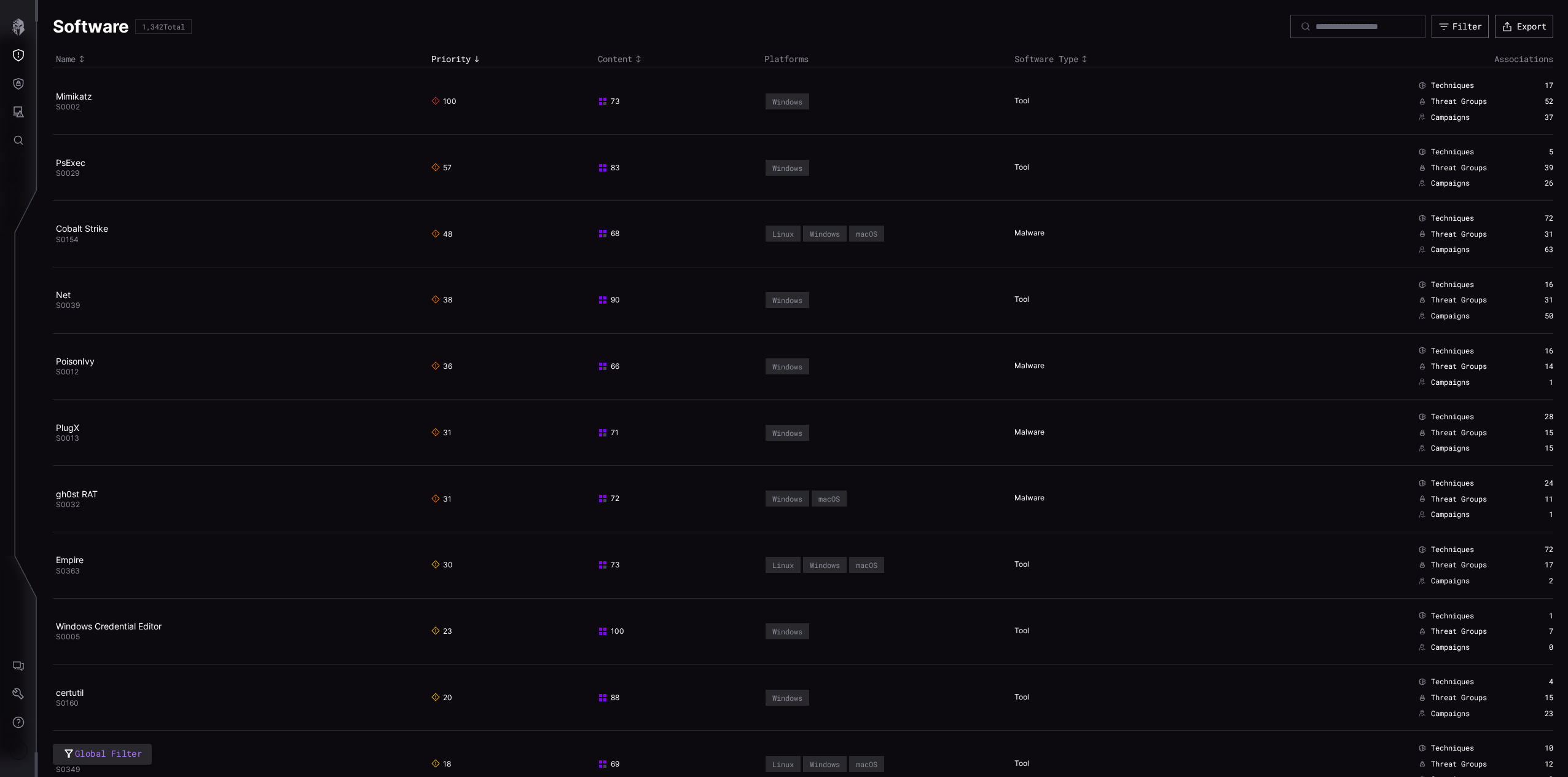
click at [106, 28] on h1 "Software" at bounding box center [90, 27] width 76 height 22
click at [1316, 27] on input at bounding box center [1358, 27] width 86 height 11
type input "*******"
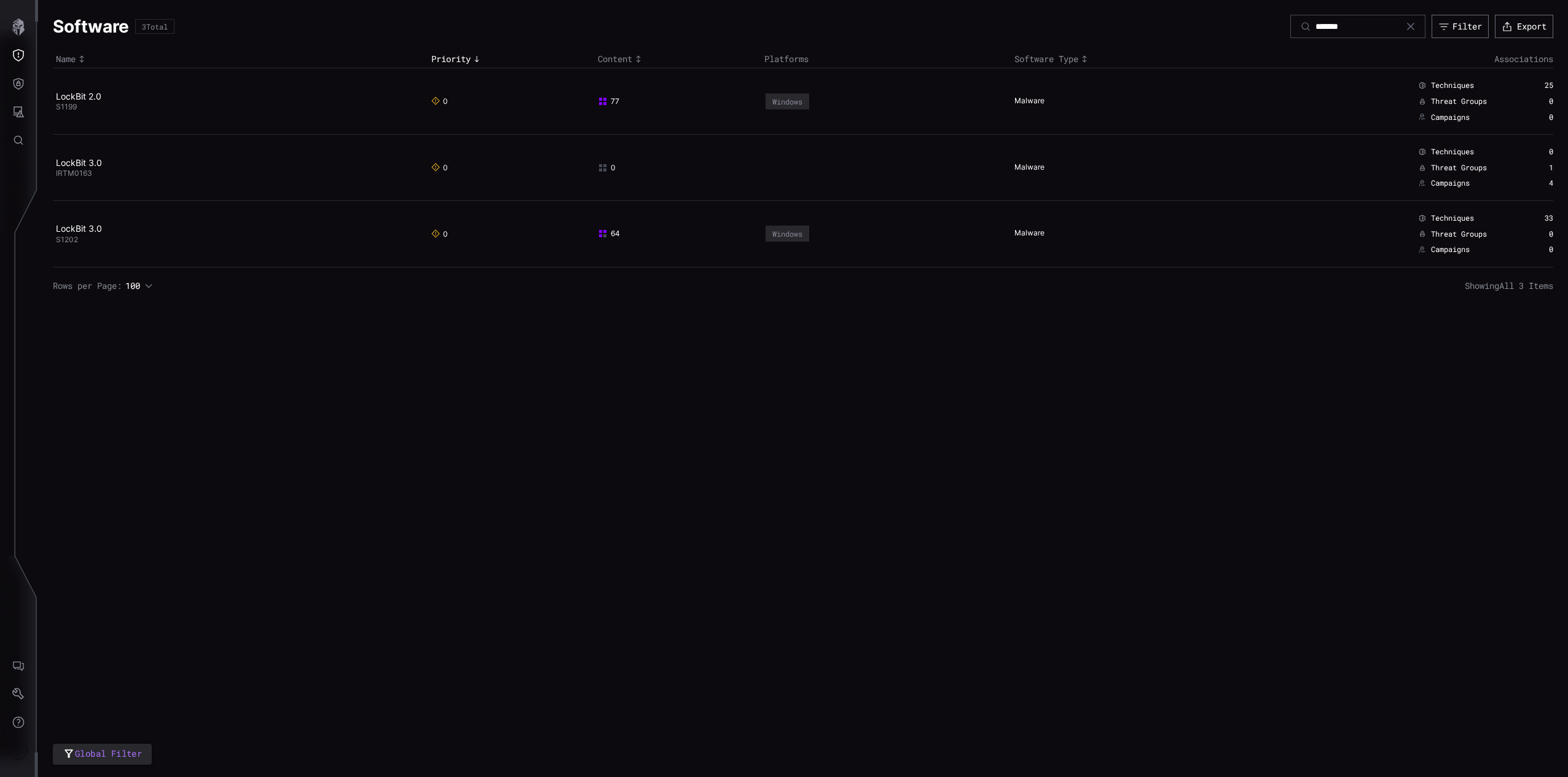
click at [642, 308] on div "Global Filter Software 3 Total ******* Filter Export Name Priority Content Plat…" at bounding box center [803, 388] width 1530 height 777
click at [26, 54] on button "Threat Exposure" at bounding box center [19, 56] width 36 height 28
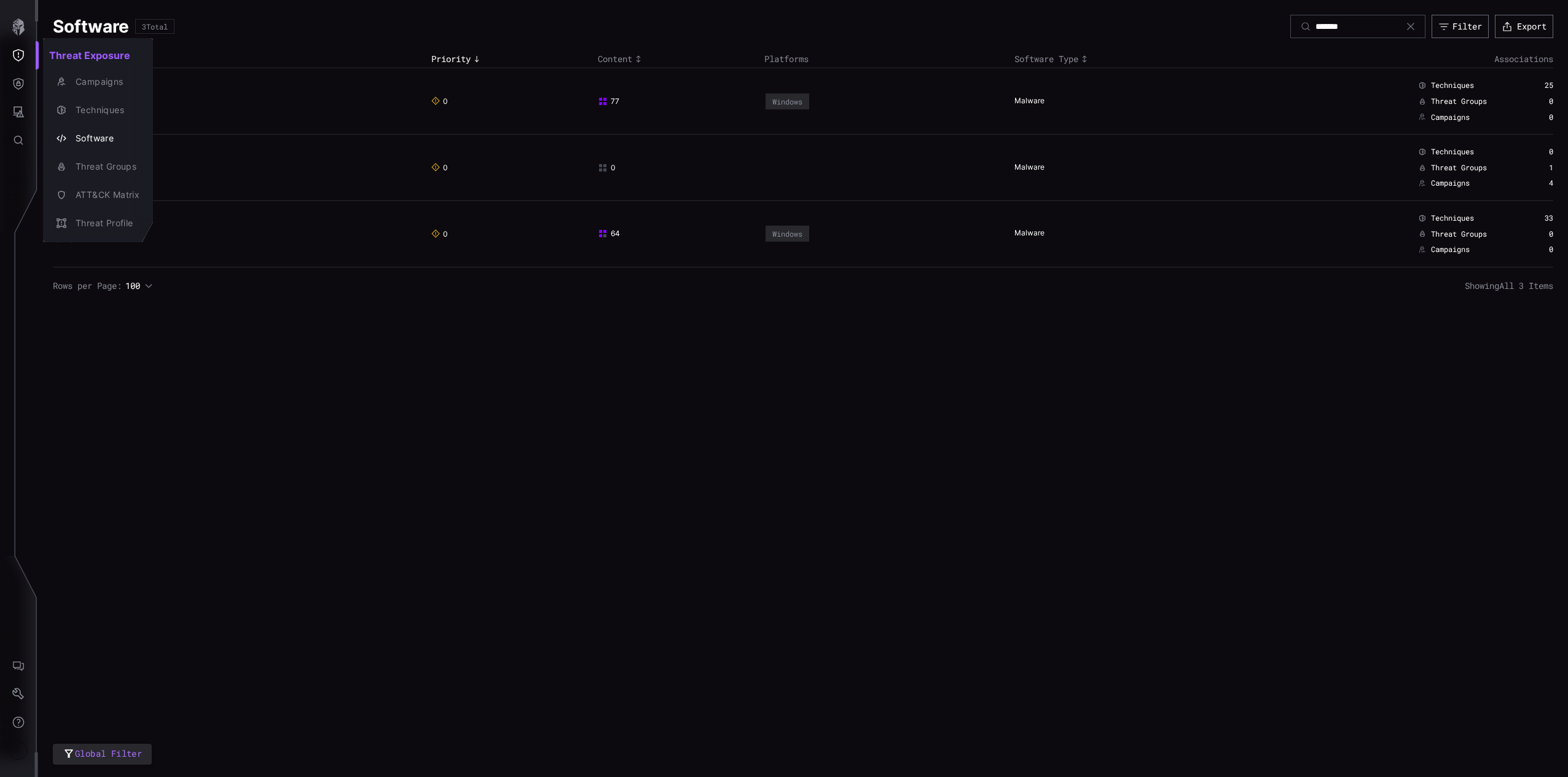
click at [61, 92] on button "Campaigns" at bounding box center [98, 82] width 110 height 28
